Goal: Task Accomplishment & Management: Manage account settings

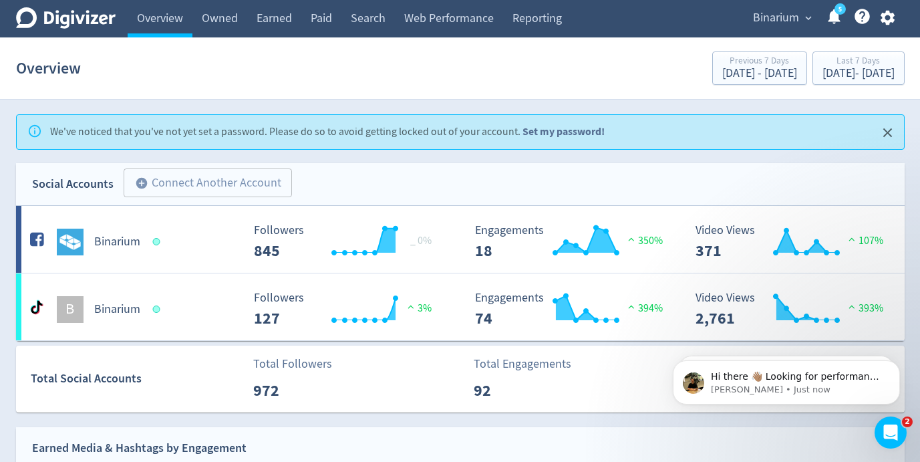
click at [545, 128] on link "Set my password!" at bounding box center [563, 131] width 82 height 14
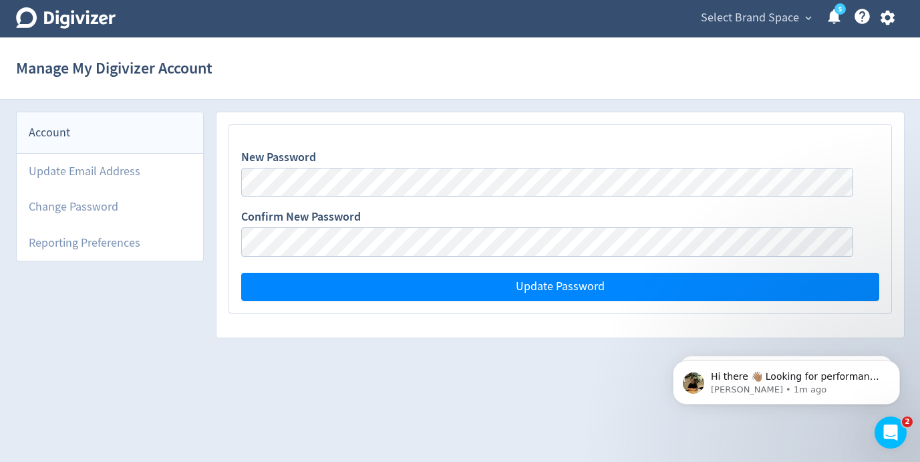
click at [372, 315] on div "New Password Confirm New Password Update Password" at bounding box center [559, 224] width 687 height 225
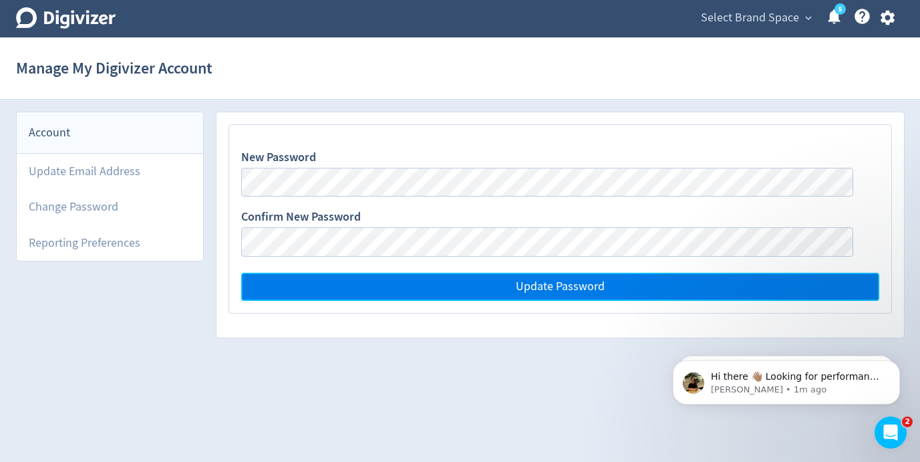
click at [388, 290] on button "Update Password" at bounding box center [559, 286] width 637 height 28
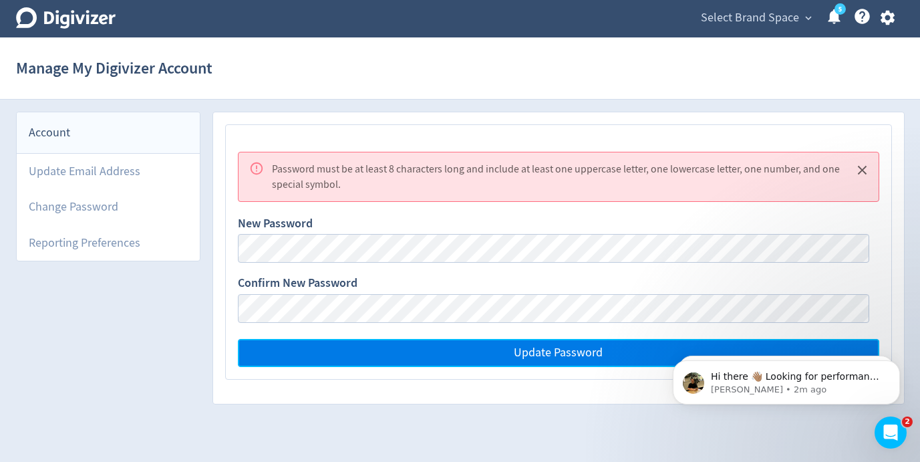
click at [445, 352] on button "Update Password" at bounding box center [558, 353] width 641 height 28
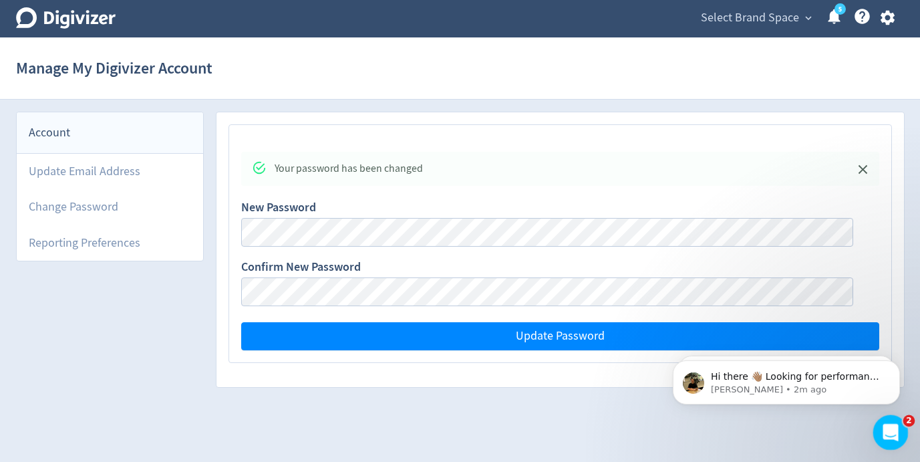
click at [891, 427] on icon "Open Intercom Messenger" at bounding box center [889, 430] width 22 height 22
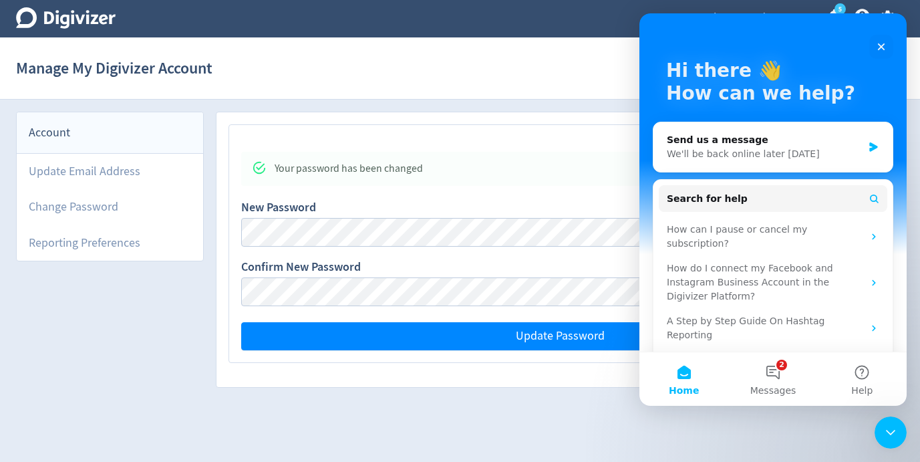
scroll to position [54, 0]
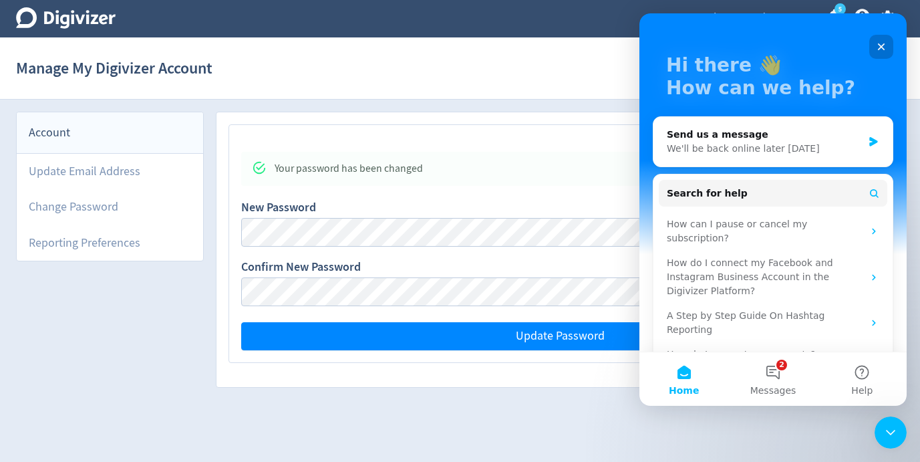
click at [878, 46] on icon "Close" at bounding box center [881, 46] width 11 height 11
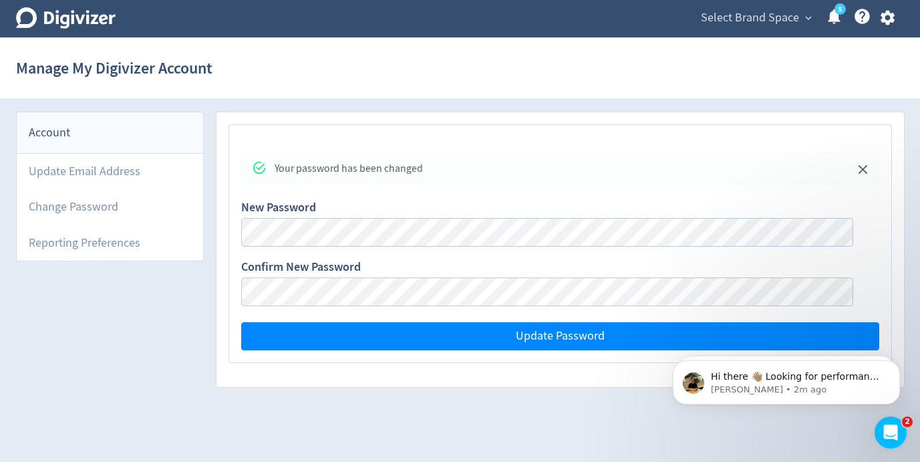
scroll to position [0, 0]
click at [96, 17] on icon at bounding box center [66, 17] width 100 height 21
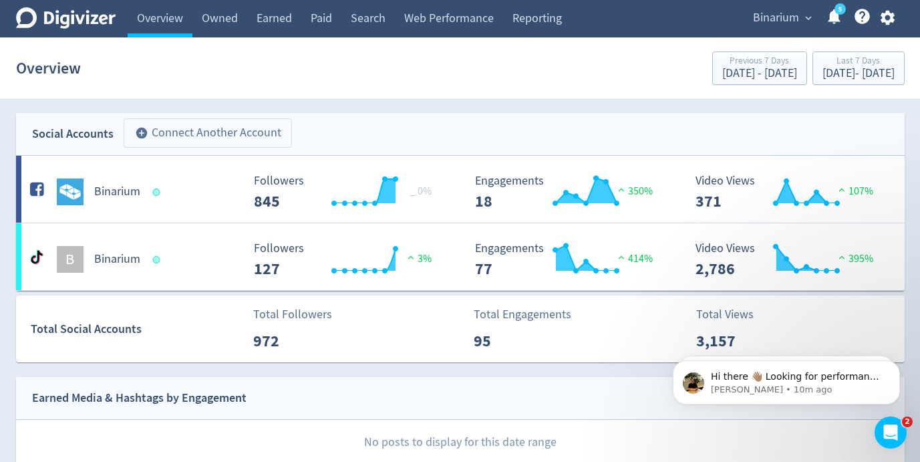
click at [267, 126] on button "add_circle Connect Another Account" at bounding box center [208, 132] width 168 height 29
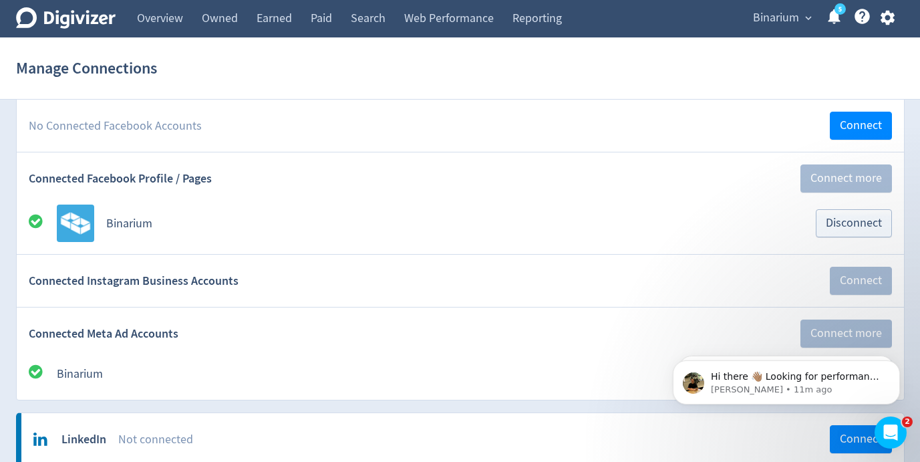
scroll to position [110, 0]
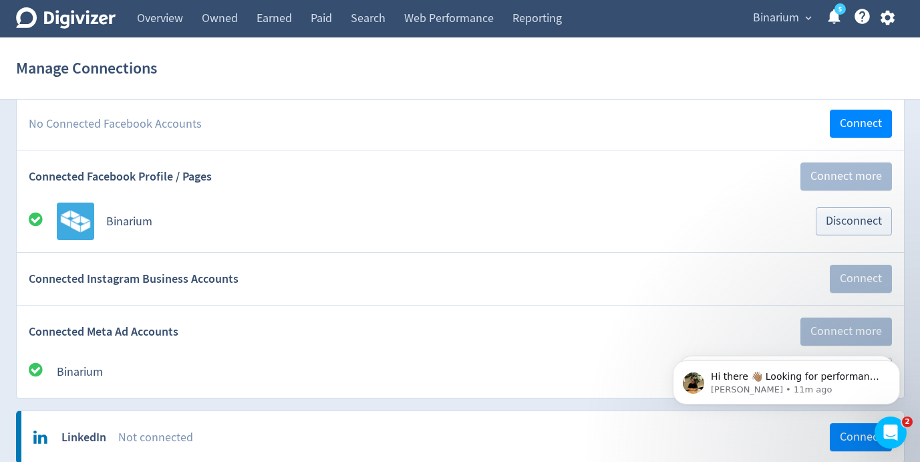
click at [723, 232] on div "Binarium Disconnect" at bounding box center [460, 220] width 863 height 37
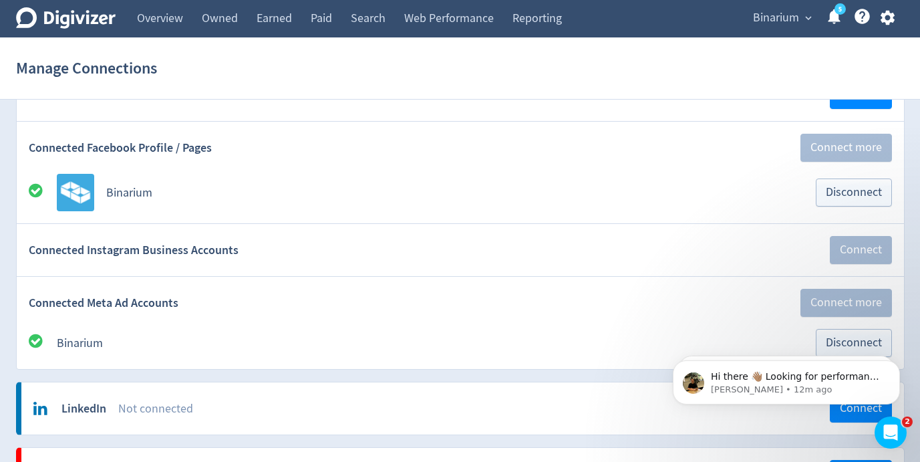
scroll to position [134, 0]
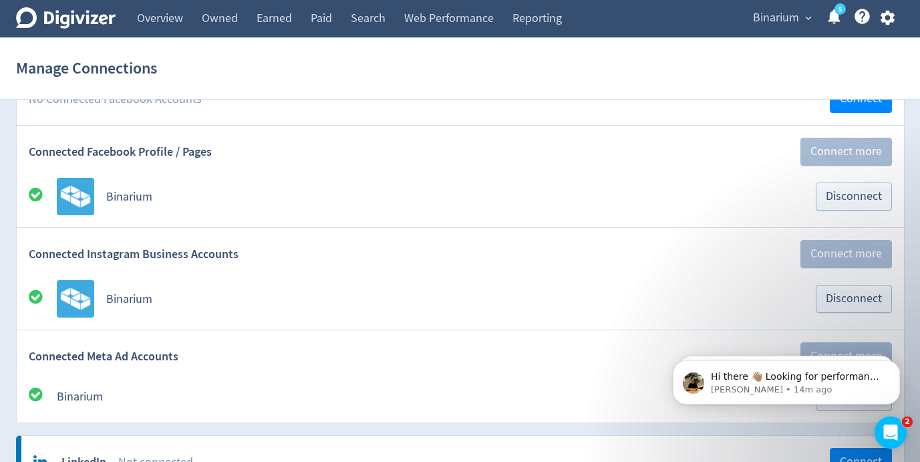
scroll to position [136, 0]
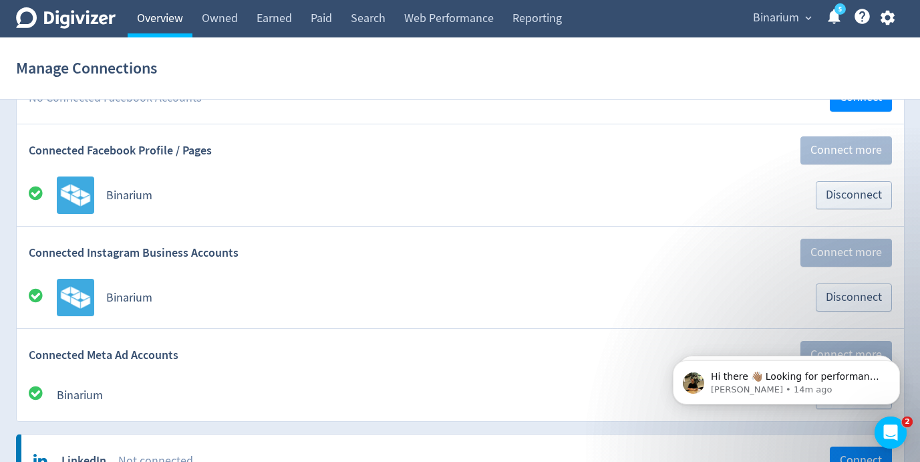
click at [160, 16] on link "Overview" at bounding box center [160, 18] width 65 height 37
